Goal: Browse casually: Explore the website without a specific task or goal

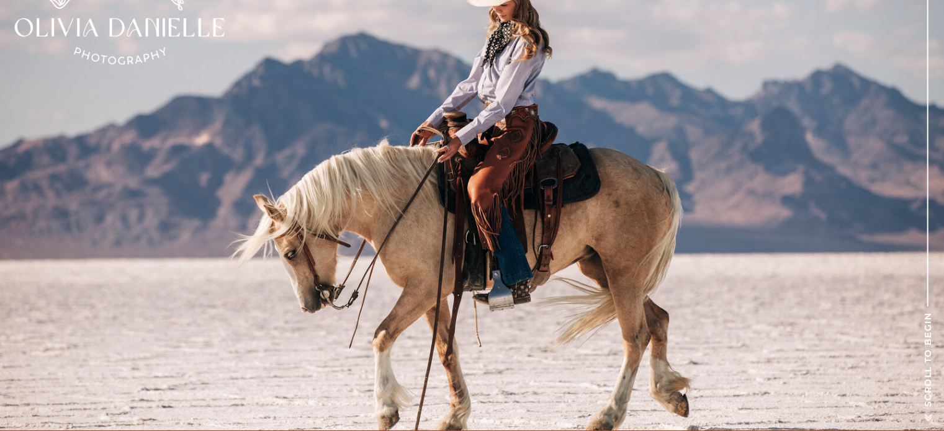
scroll to position [186, 0]
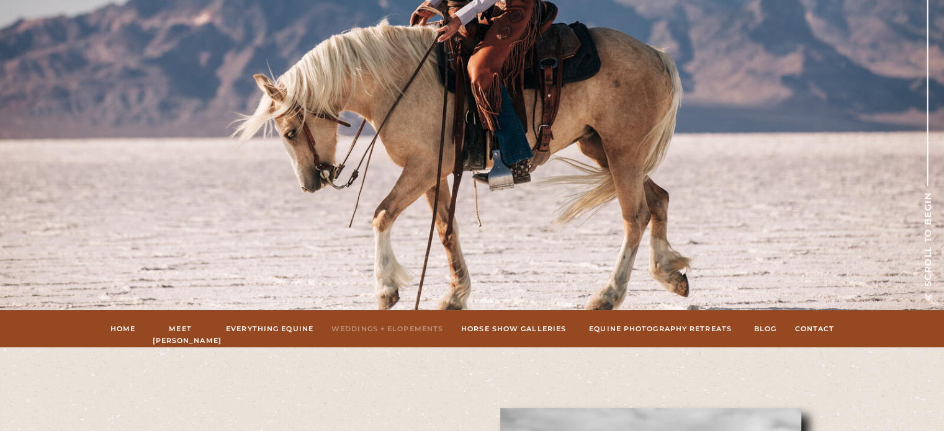
click at [415, 324] on nav "Weddings + Elopements" at bounding box center [387, 328] width 112 height 11
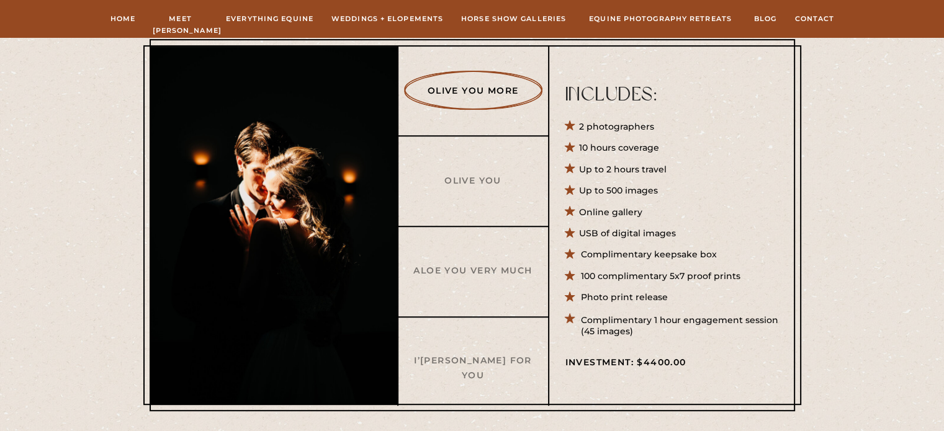
scroll to position [496, 0]
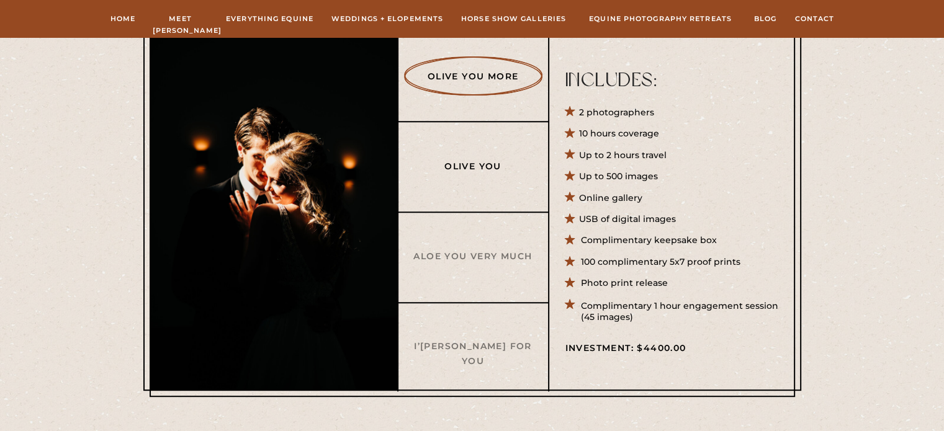
click at [487, 170] on h3 "Olive You" at bounding box center [473, 165] width 120 height 13
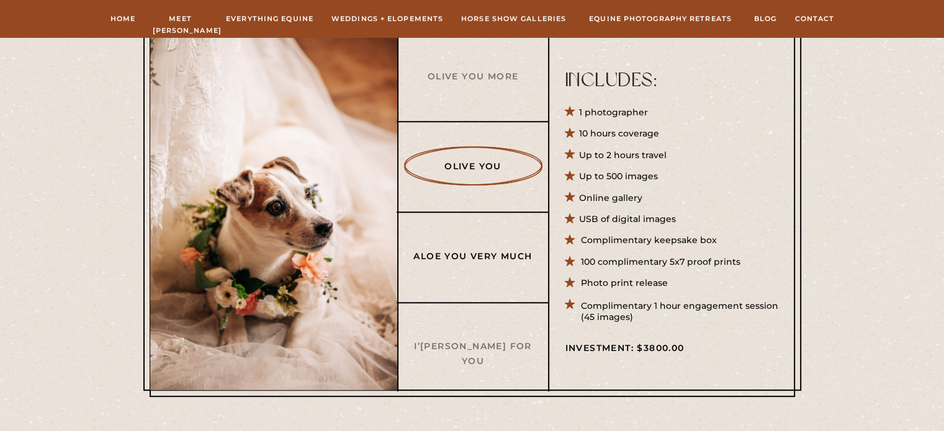
click at [491, 251] on h3 "Aloe You Very Much" at bounding box center [473, 255] width 120 height 13
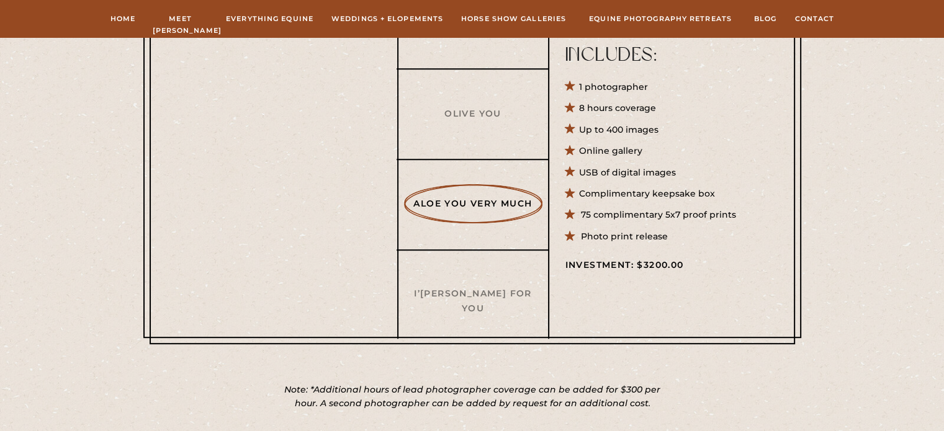
scroll to position [559, 0]
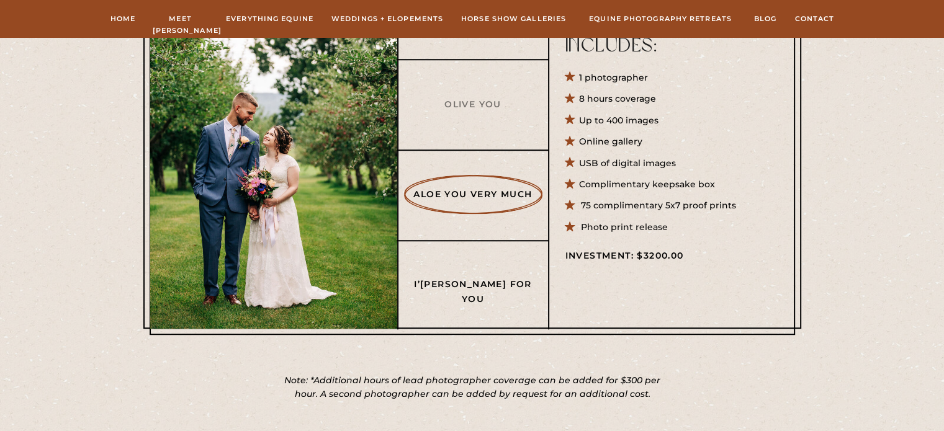
click at [464, 284] on h3 "I’[PERSON_NAME] For You" at bounding box center [473, 283] width 120 height 13
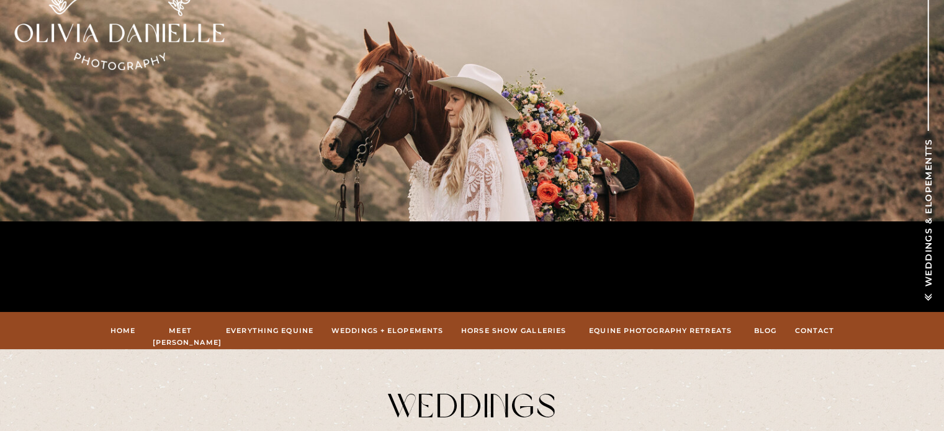
scroll to position [186, 0]
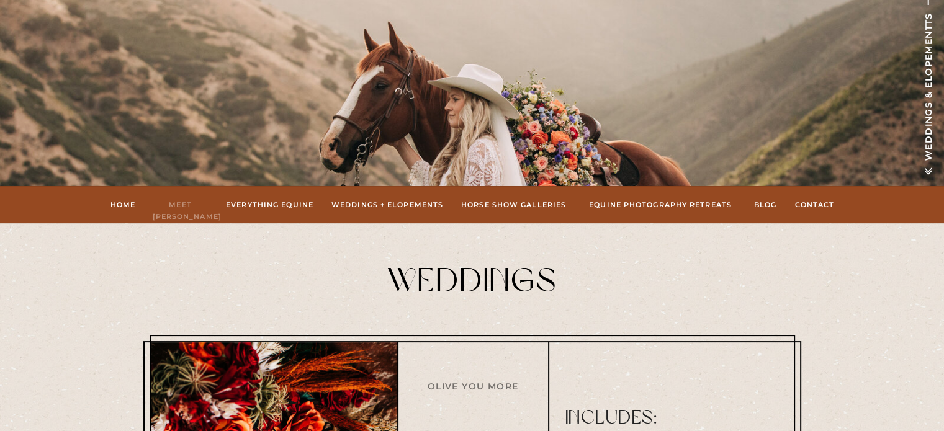
click at [164, 205] on nav "Meet [PERSON_NAME]" at bounding box center [181, 204] width 56 height 11
